Goal: Task Accomplishment & Management: Complete application form

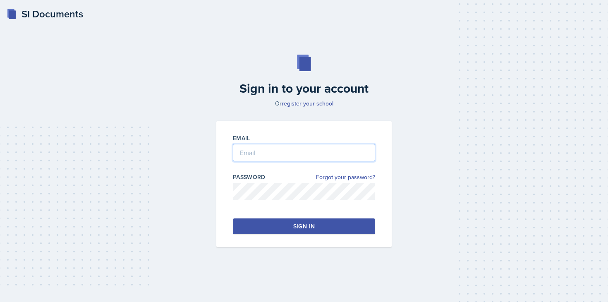
click at [254, 151] on input "email" at bounding box center [304, 152] width 142 height 17
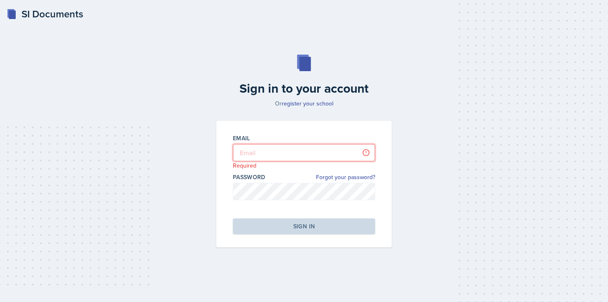
type input "[PERSON_NAME][EMAIL_ADDRESS][DOMAIN_NAME]"
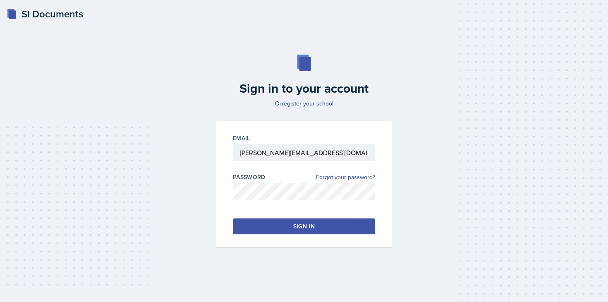
click at [291, 225] on button "Sign in" at bounding box center [304, 227] width 142 height 16
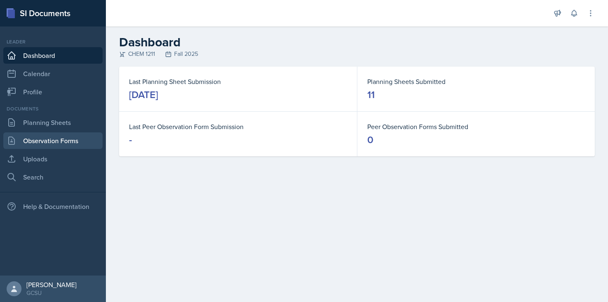
click at [59, 134] on link "Observation Forms" at bounding box center [52, 140] width 99 height 17
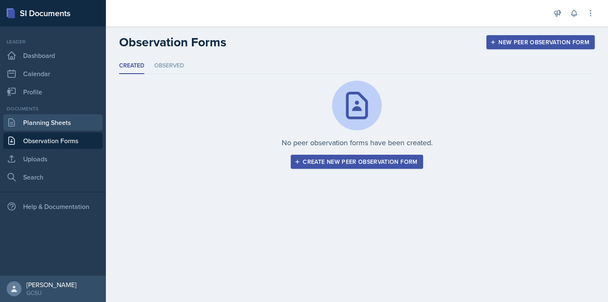
click at [60, 126] on link "Planning Sheets" at bounding box center [52, 122] width 99 height 17
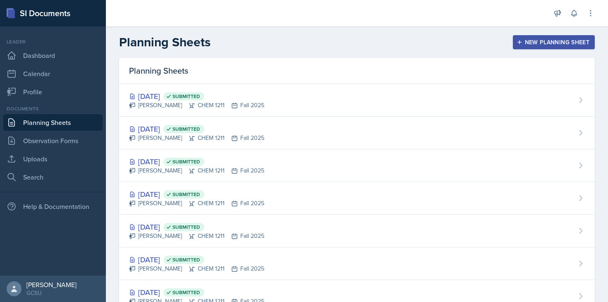
click at [519, 47] on button "New Planning Sheet" at bounding box center [554, 42] width 82 height 14
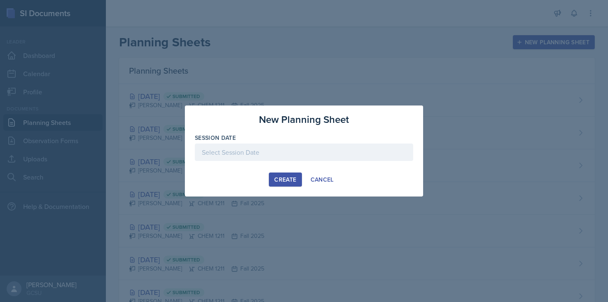
click at [286, 146] on div at bounding box center [304, 152] width 219 height 17
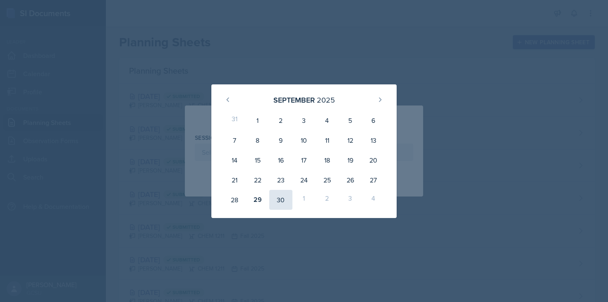
click at [277, 197] on div "30" at bounding box center [280, 200] width 23 height 20
type input "[DATE]"
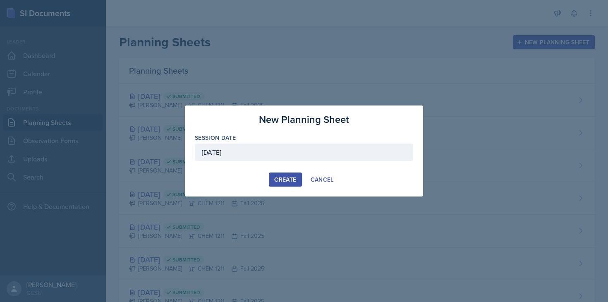
click at [284, 178] on div "Create" at bounding box center [285, 179] width 22 height 7
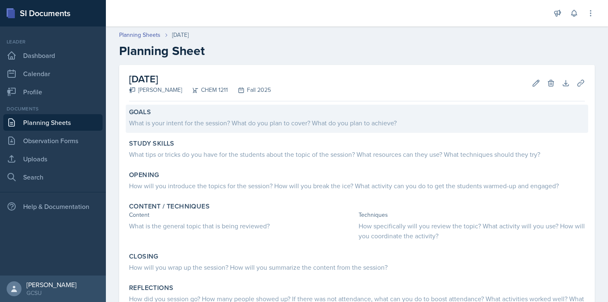
click at [315, 123] on div "What is your intent for the session? What do you plan to cover? What do you pla…" at bounding box center [357, 123] width 456 height 10
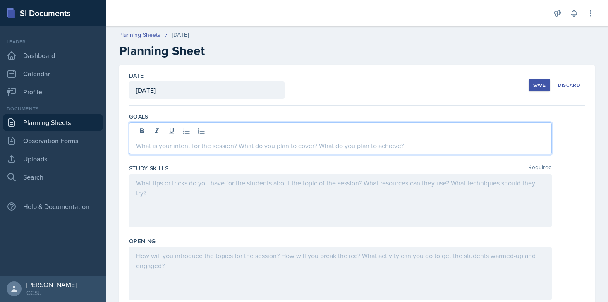
click at [308, 128] on div at bounding box center [340, 139] width 423 height 32
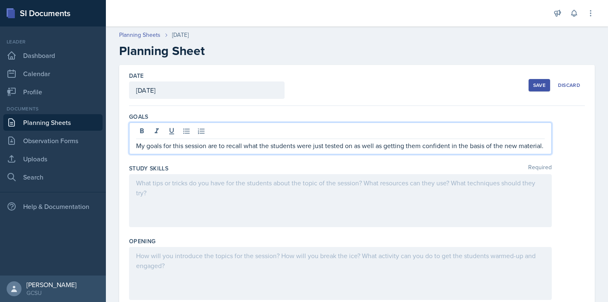
click at [324, 225] on div at bounding box center [340, 200] width 423 height 53
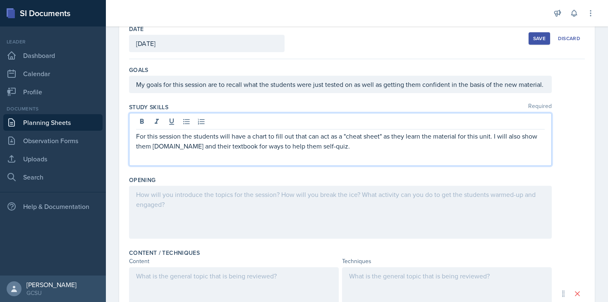
click at [255, 213] on div at bounding box center [340, 212] width 423 height 53
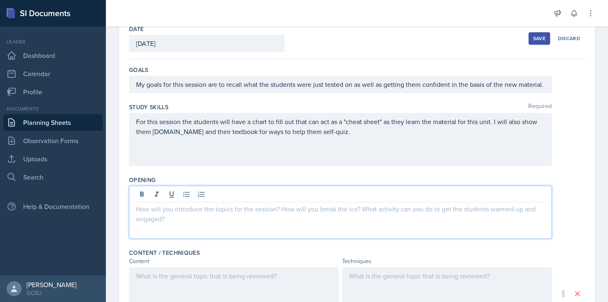
scroll to position [61, 0]
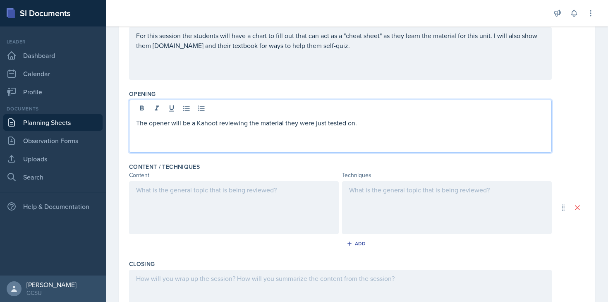
click at [233, 215] on div at bounding box center [234, 207] width 210 height 53
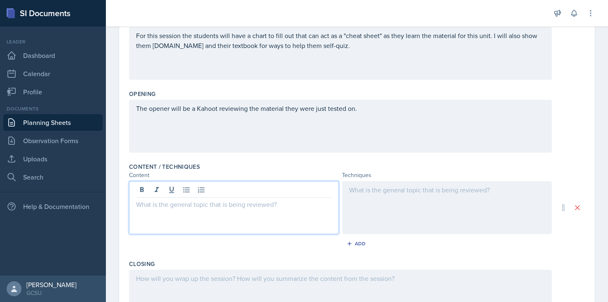
scroll to position [147, 0]
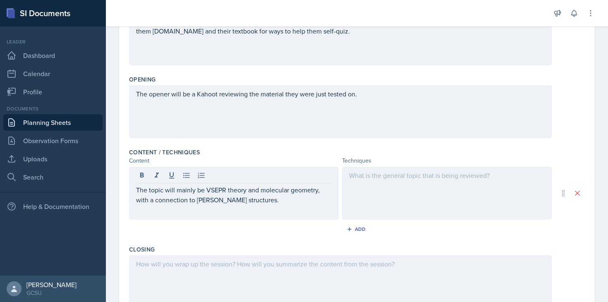
click at [409, 196] on div at bounding box center [447, 193] width 210 height 53
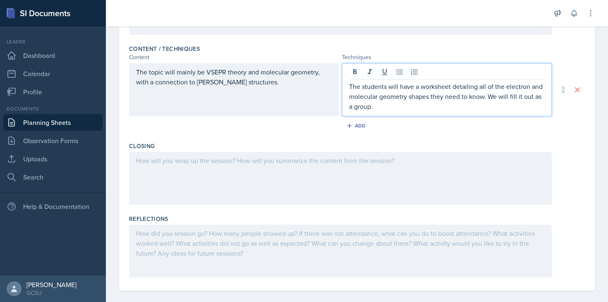
scroll to position [259, 0]
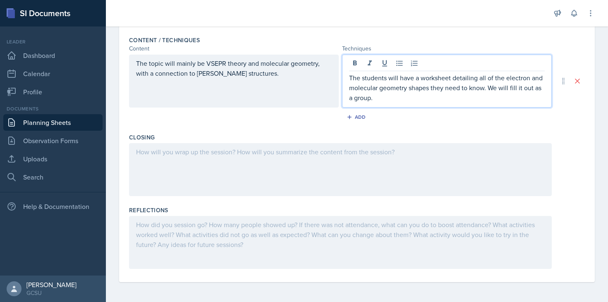
click at [288, 166] on div at bounding box center [340, 169] width 423 height 53
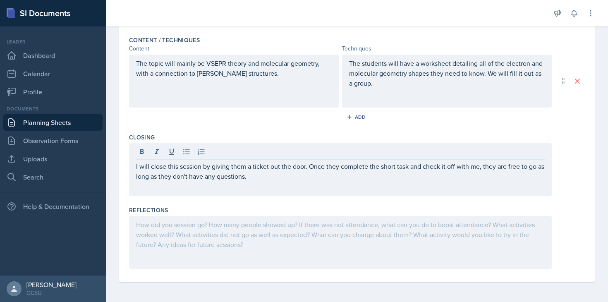
click at [319, 199] on div "Closing I will close this session by giving them a ticket out the door. Once th…" at bounding box center [357, 166] width 456 height 73
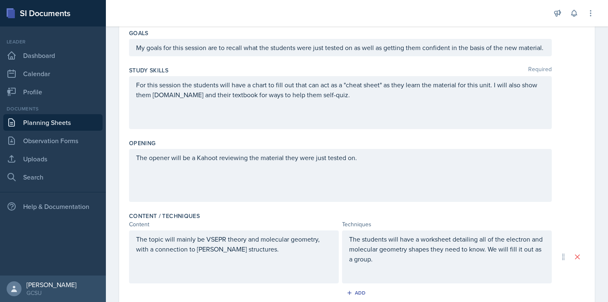
scroll to position [0, 0]
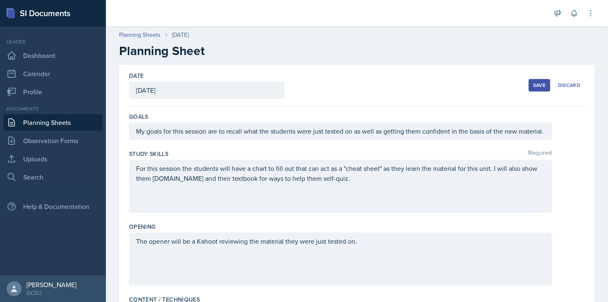
click at [534, 86] on div "Save" at bounding box center [539, 85] width 12 height 7
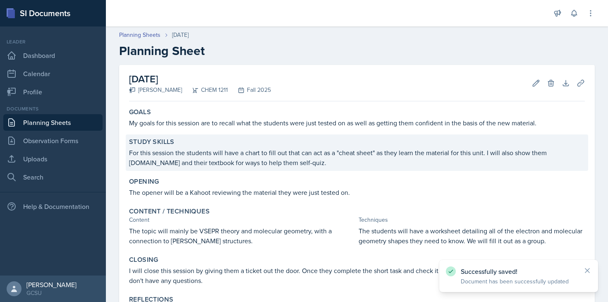
scroll to position [92, 0]
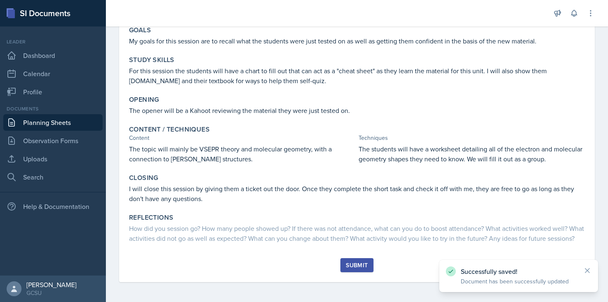
click at [359, 264] on div "Submit" at bounding box center [357, 265] width 22 height 7
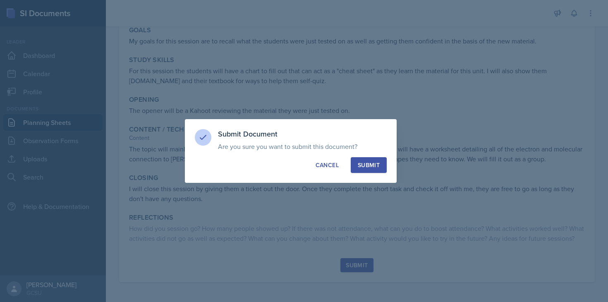
click at [375, 163] on div "Submit" at bounding box center [369, 165] width 22 height 8
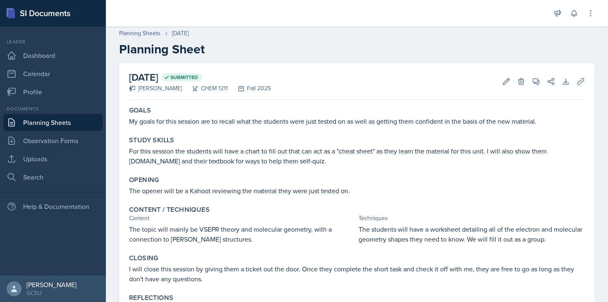
scroll to position [0, 0]
